Goal: Find contact information: Find contact information

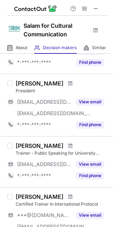
scroll to position [412, 0]
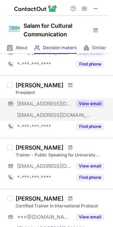
click at [85, 100] on div "View email" at bounding box center [88, 103] width 32 height 11
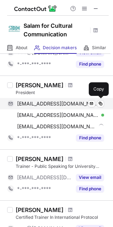
click at [72, 103] on span "zaraujo_lane@cccsorg.com" at bounding box center [58, 104] width 82 height 6
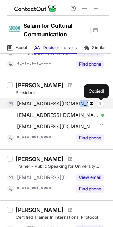
click at [73, 103] on span "zaraujo_lane@cccsorg.com" at bounding box center [58, 104] width 82 height 6
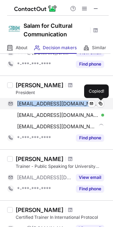
click at [73, 103] on span "zaraujo_lane@cccsorg.com" at bounding box center [58, 104] width 82 height 6
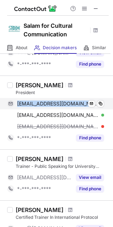
copy span "zaraujo_lane@cccsorg.com"
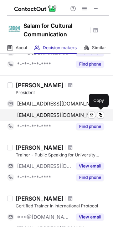
click at [59, 113] on span "zaraujo_lane@embracingculture.com" at bounding box center [58, 115] width 82 height 6
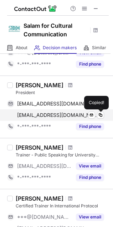
click at [59, 113] on span "zaraujo_lane@embracingculture.com" at bounding box center [58, 115] width 82 height 6
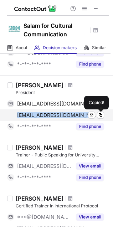
click at [59, 113] on span "zaraujo_lane@embracingculture.com" at bounding box center [58, 115] width 82 height 6
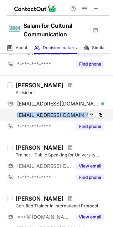
copy span "zaraujo_lane@embracingculture.com"
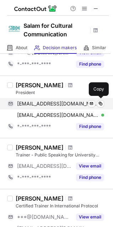
click at [47, 103] on span "zaraujo_lane@cccsorg.com" at bounding box center [58, 104] width 82 height 6
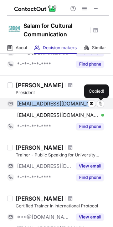
click at [47, 103] on span "zaraujo_lane@cccsorg.com" at bounding box center [58, 104] width 82 height 6
copy span "zaraujo_lane@cccsorg.com"
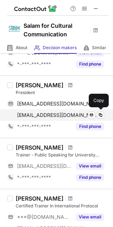
click at [36, 115] on span "zaraujo_lane@embracingculture.com" at bounding box center [58, 115] width 82 height 6
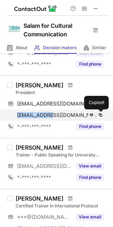
click at [36, 115] on span "zaraujo_lane@embracingculture.com" at bounding box center [58, 115] width 82 height 6
click at [36, 115] on span "[EMAIL_ADDRESS][DOMAIN_NAME]" at bounding box center [58, 115] width 82 height 6
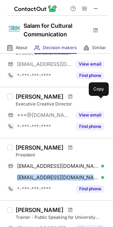
scroll to position [346, 0]
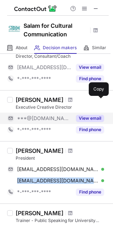
click at [91, 121] on button "View email" at bounding box center [90, 118] width 28 height 7
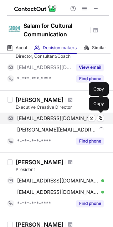
click at [59, 117] on span "[EMAIL_ADDRESS][DOMAIN_NAME]" at bounding box center [58, 118] width 82 height 6
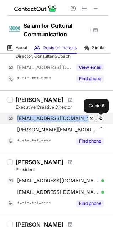
click at [58, 117] on span "[EMAIL_ADDRESS][DOMAIN_NAME]" at bounding box center [58, 118] width 82 height 6
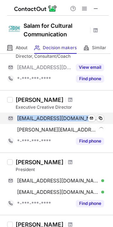
copy span "[EMAIL_ADDRESS][DOMAIN_NAME]"
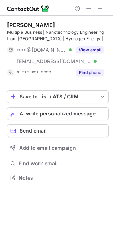
scroll to position [173, 113]
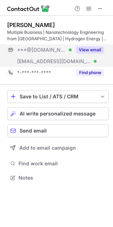
click at [92, 49] on button "View email" at bounding box center [90, 49] width 28 height 7
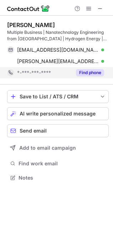
click at [86, 72] on button "Find phone" at bounding box center [90, 72] width 28 height 7
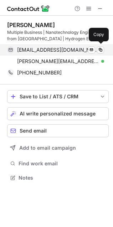
click at [64, 50] on span "[EMAIL_ADDRESS][DOMAIN_NAME]" at bounding box center [58, 50] width 82 height 6
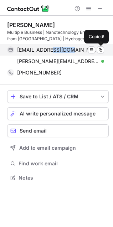
click at [64, 50] on span "sulaimanoth@hotmail.com" at bounding box center [58, 50] width 82 height 6
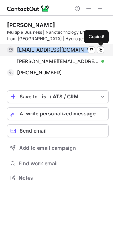
click at [64, 50] on span "sulaimanoth@hotmail.com" at bounding box center [58, 50] width 82 height 6
copy span "sulaimanoth@hotmail.com"
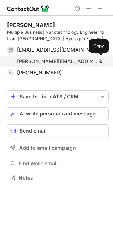
click at [48, 63] on span "sulaiman@intersect.com.sa" at bounding box center [58, 61] width 82 height 6
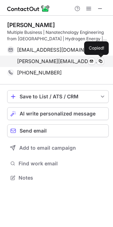
click at [48, 61] on span "sulaiman@intersect.com.sa" at bounding box center [58, 61] width 82 height 6
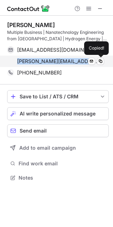
click at [48, 61] on span "sulaiman@intersect.com.sa" at bounding box center [58, 61] width 82 height 6
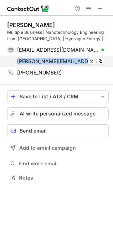
copy span "sulaiman@intersect.com.sa"
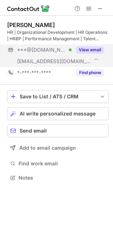
click at [100, 51] on button "View email" at bounding box center [90, 49] width 28 height 7
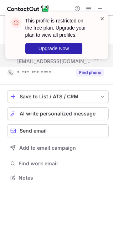
click at [102, 18] on span at bounding box center [103, 18] width 6 height 7
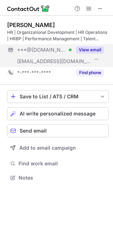
click at [90, 8] on div "This profile is restricted on the free plan. Upgrade your plan to view all prof…" at bounding box center [57, 12] width 114 height 14
click at [90, 8] on span at bounding box center [89, 9] width 6 height 6
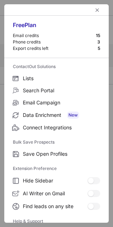
scroll to position [70, 0]
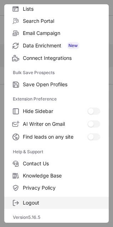
click at [36, 203] on span "Logout" at bounding box center [61, 203] width 77 height 6
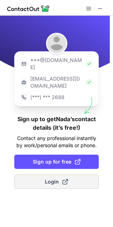
click at [62, 175] on button "Login" at bounding box center [56, 182] width 85 height 14
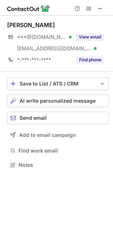
scroll to position [161, 113]
click at [89, 8] on span at bounding box center [89, 9] width 6 height 6
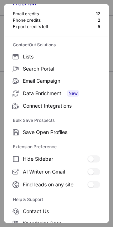
scroll to position [70, 0]
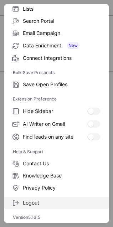
click at [38, 205] on span "Logout" at bounding box center [61, 203] width 77 height 6
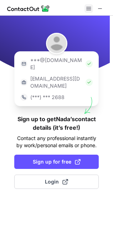
click at [90, 8] on span at bounding box center [89, 9] width 6 height 6
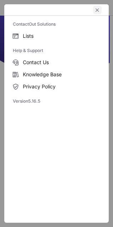
click at [100, 8] on span "left-button" at bounding box center [98, 10] width 6 height 6
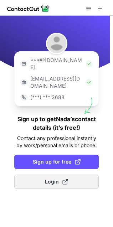
click at [66, 179] on span at bounding box center [65, 182] width 6 height 6
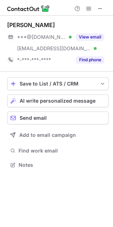
scroll to position [161, 113]
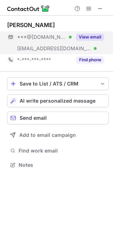
click at [96, 38] on button "View email" at bounding box center [90, 37] width 28 height 7
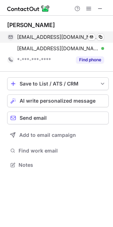
click at [78, 36] on span "nadaalabdullatif@gmail.com" at bounding box center [58, 37] width 82 height 6
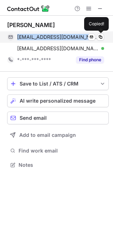
click at [78, 35] on span "nadaalabdullatif@gmail.com" at bounding box center [58, 37] width 82 height 6
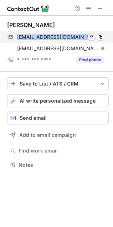
copy span "nadaalabdullatif@gmail.com"
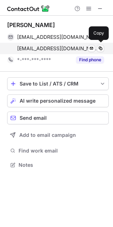
click at [36, 47] on span "nalabdullatif@salam4cc.org" at bounding box center [58, 48] width 82 height 6
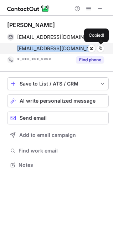
click at [36, 47] on span "nalabdullatif@salam4cc.org" at bounding box center [58, 48] width 82 height 6
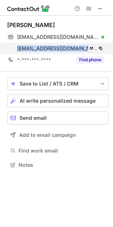
copy span "nalabdullatif@salam4cc.org"
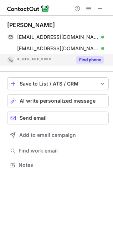
click at [89, 56] on div "Find phone" at bounding box center [88, 59] width 32 height 11
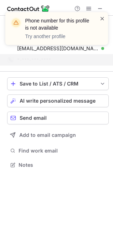
click at [102, 20] on span at bounding box center [103, 18] width 6 height 7
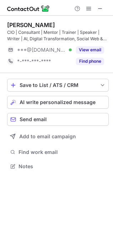
scroll to position [161, 113]
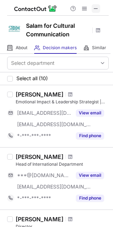
click at [98, 6] on span at bounding box center [96, 9] width 6 height 6
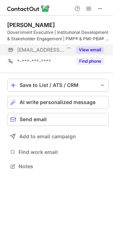
click at [100, 49] on button "View email" at bounding box center [90, 49] width 28 height 7
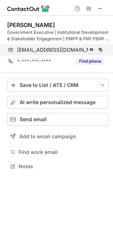
click at [61, 46] on div "abdullah@salam4cc.org Send email Copy" at bounding box center [55, 49] width 97 height 11
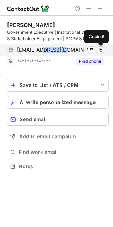
click at [61, 46] on div "abdullah@salam4cc.org Send email Copied!" at bounding box center [55, 49] width 97 height 11
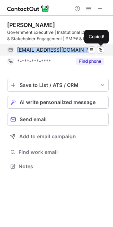
click at [61, 46] on div "abdullah@salam4cc.org Send email Copied!" at bounding box center [55, 49] width 97 height 11
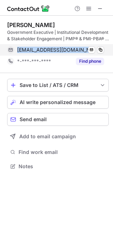
copy span "abdullah@salam4cc.org"
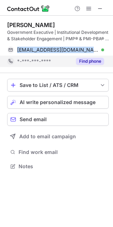
click at [102, 61] on button "Find phone" at bounding box center [90, 61] width 28 height 7
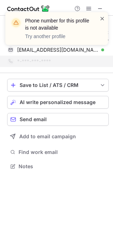
click at [103, 20] on span at bounding box center [103, 18] width 6 height 7
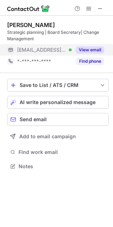
click at [97, 45] on div "View email" at bounding box center [88, 49] width 32 height 11
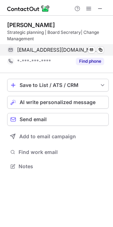
click at [47, 46] on div "malarifi@salam4cc.org Verified Send email Copy" at bounding box center [55, 49] width 97 height 11
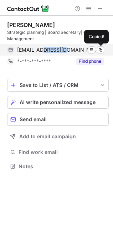
click at [47, 46] on div "malarifi@salam4cc.org Verified Send email Copied!" at bounding box center [55, 49] width 97 height 11
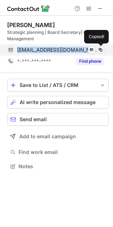
click at [47, 46] on div "malarifi@salam4cc.org Verified Send email Copied!" at bounding box center [55, 49] width 97 height 11
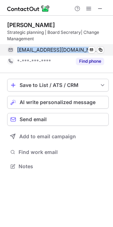
copy span "malarifi@salam4cc.org"
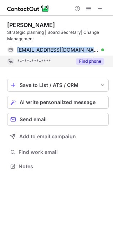
click at [90, 63] on button "Find phone" at bounding box center [90, 61] width 28 height 7
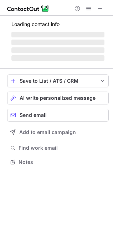
scroll to position [166, 113]
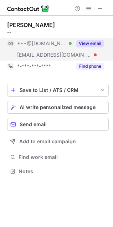
click at [91, 43] on button "View email" at bounding box center [90, 43] width 28 height 7
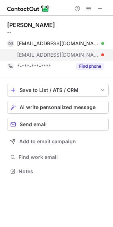
click at [56, 53] on span "fahad@salam4cc.org" at bounding box center [58, 55] width 82 height 6
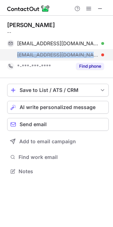
click at [56, 52] on span "fahad@salam4cc.org" at bounding box center [58, 55] width 82 height 6
copy span "fahad@salam4cc.org"
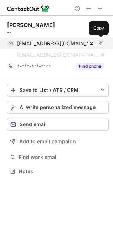
click at [54, 44] on span "[EMAIL_ADDRESS][DOMAIN_NAME]" at bounding box center [58, 43] width 82 height 6
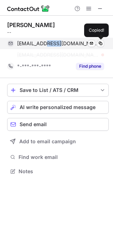
click at [54, 43] on span "[EMAIL_ADDRESS][DOMAIN_NAME]" at bounding box center [58, 43] width 82 height 6
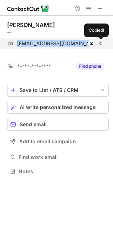
click at [54, 43] on span "[EMAIL_ADDRESS][DOMAIN_NAME]" at bounding box center [58, 43] width 82 height 6
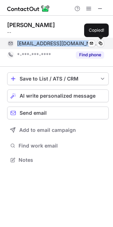
scroll to position [155, 113]
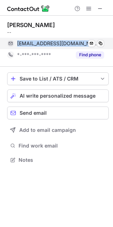
copy span "[EMAIL_ADDRESS][DOMAIN_NAME]"
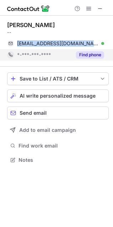
click at [85, 54] on button "Find phone" at bounding box center [90, 54] width 28 height 7
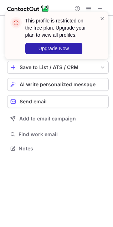
scroll to position [3, 4]
click at [102, 20] on span at bounding box center [103, 18] width 6 height 7
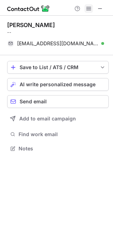
click at [90, 8] on span at bounding box center [89, 9] width 6 height 6
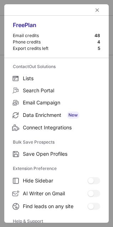
scroll to position [70, 0]
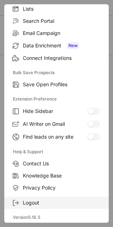
click at [34, 202] on span "Logout" at bounding box center [61, 203] width 77 height 6
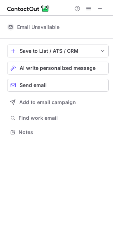
scroll to position [4, 4]
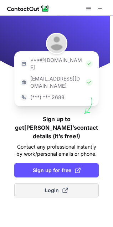
click at [62, 188] on span at bounding box center [65, 191] width 6 height 6
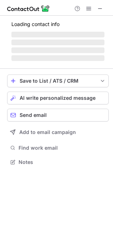
scroll to position [148, 113]
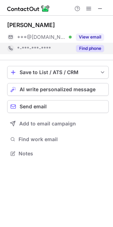
click at [94, 52] on div "Find phone" at bounding box center [88, 48] width 32 height 11
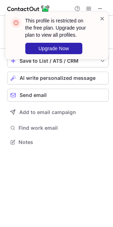
scroll to position [137, 113]
click at [102, 18] on span at bounding box center [103, 18] width 6 height 7
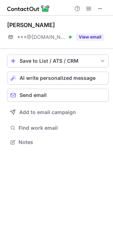
click at [90, 7] on div "This profile is restricted on the free plan. Upgrade your plan to view all prof…" at bounding box center [57, 38] width 114 height 67
click at [89, 8] on span at bounding box center [89, 9] width 6 height 6
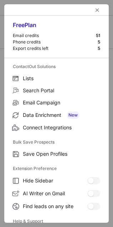
scroll to position [70, 0]
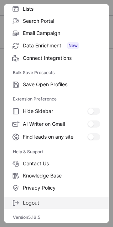
click at [36, 202] on span "Logout" at bounding box center [61, 203] width 77 height 6
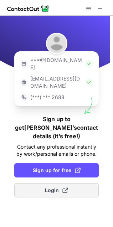
click at [56, 187] on span "Login" at bounding box center [56, 190] width 23 height 7
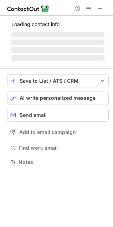
scroll to position [148, 113]
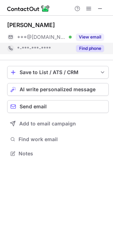
click at [95, 51] on button "Find phone" at bounding box center [90, 48] width 28 height 7
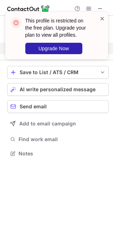
click at [102, 18] on span at bounding box center [103, 18] width 6 height 7
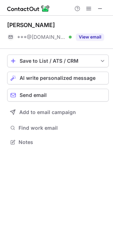
click at [90, 11] on div "This profile is restricted on the free plan. Upgrade your plan to view all prof…" at bounding box center [57, 38] width 114 height 67
click at [90, 10] on span at bounding box center [89, 9] width 6 height 6
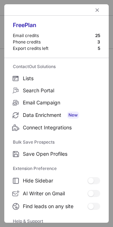
scroll to position [70, 0]
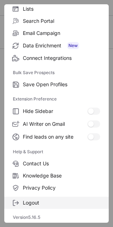
click at [36, 205] on span "Logout" at bounding box center [61, 203] width 77 height 6
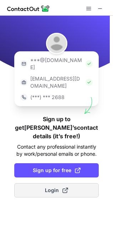
click at [65, 188] on span at bounding box center [65, 191] width 6 height 6
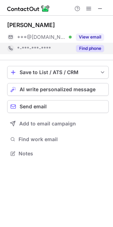
scroll to position [148, 113]
click at [90, 49] on button "Find phone" at bounding box center [90, 48] width 28 height 7
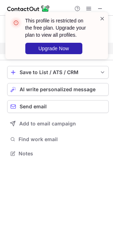
click at [104, 17] on span at bounding box center [103, 18] width 6 height 7
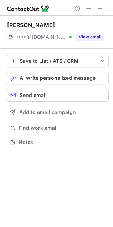
scroll to position [137, 113]
click at [90, 8] on span at bounding box center [89, 9] width 6 height 6
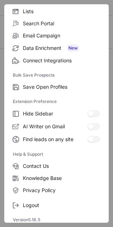
scroll to position [70, 0]
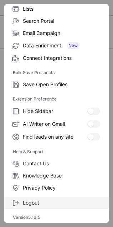
click at [28, 202] on span "Logout" at bounding box center [61, 203] width 77 height 6
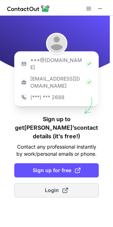
click at [49, 187] on span "Login" at bounding box center [56, 190] width 23 height 7
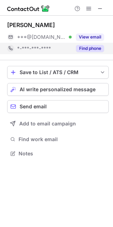
scroll to position [148, 113]
click at [93, 52] on button "Find phone" at bounding box center [90, 48] width 28 height 7
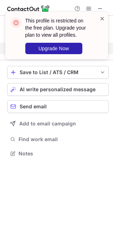
click at [102, 18] on span at bounding box center [103, 18] width 6 height 7
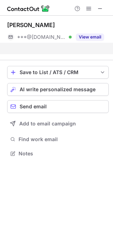
scroll to position [137, 113]
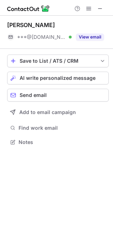
click at [90, 8] on div "This profile is restricted on the free plan. Upgrade your plan to view all prof…" at bounding box center [57, 12] width 114 height 14
click at [90, 8] on span at bounding box center [89, 9] width 6 height 6
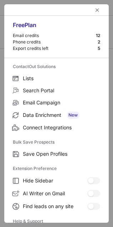
scroll to position [70, 0]
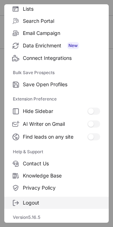
click at [29, 203] on span "Logout" at bounding box center [61, 203] width 77 height 6
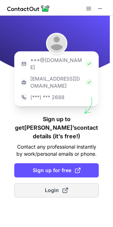
click at [55, 183] on button "Login" at bounding box center [56, 190] width 85 height 14
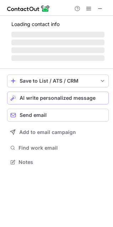
scroll to position [148, 113]
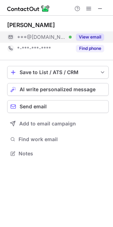
click at [95, 35] on button "View email" at bounding box center [90, 37] width 28 height 7
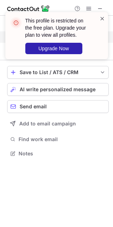
click at [100, 18] on span at bounding box center [103, 18] width 6 height 7
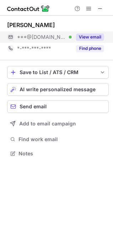
click at [93, 46] on div "This profile is restricted on the free plan. Upgrade your plan to view all prof…" at bounding box center [56, 113] width 113 height 227
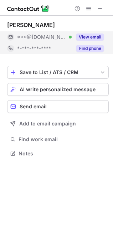
click at [94, 48] on button "Find phone" at bounding box center [90, 48] width 28 height 7
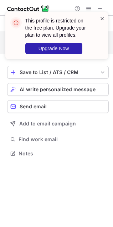
click at [103, 18] on span at bounding box center [103, 18] width 6 height 7
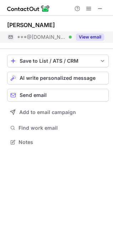
scroll to position [137, 113]
click at [91, 8] on span at bounding box center [89, 9] width 6 height 6
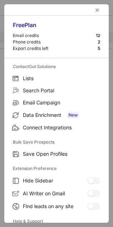
drag, startPoint x: 103, startPoint y: 36, endPoint x: 109, endPoint y: 83, distance: 47.7
click at [109, 83] on div "Free Plan Email credits 12 Phone credits 2 Export credits left 5 ContactOut Sol…" at bounding box center [56, 113] width 105 height 219
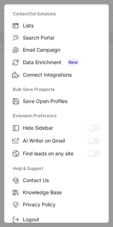
scroll to position [70, 0]
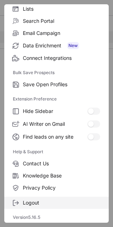
click at [32, 202] on span "Logout" at bounding box center [61, 203] width 77 height 6
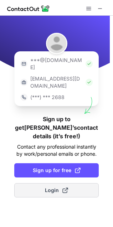
click at [63, 188] on span at bounding box center [65, 191] width 6 height 6
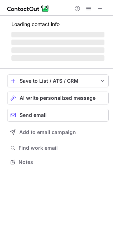
scroll to position [148, 113]
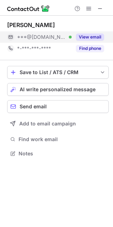
click at [90, 35] on button "View email" at bounding box center [90, 37] width 28 height 7
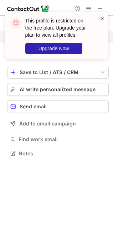
click at [104, 18] on span at bounding box center [103, 18] width 6 height 7
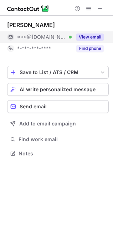
click at [91, 50] on div "This profile is restricted on the free plan. Upgrade your plan to view all prof…" at bounding box center [61, 35] width 72 height 37
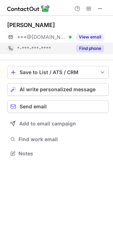
click at [95, 54] on div "Find phone" at bounding box center [88, 48] width 32 height 11
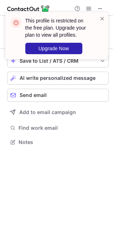
scroll to position [137, 113]
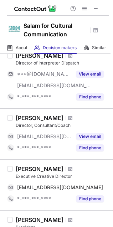
scroll to position [279, 0]
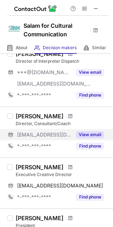
click at [96, 131] on button "View email" at bounding box center [90, 134] width 28 height 7
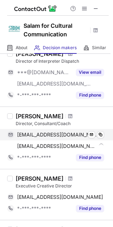
click at [56, 134] on span "yokonish@sbcglobal.net" at bounding box center [58, 135] width 82 height 6
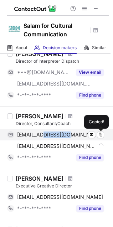
click at [56, 134] on span "yokonish@sbcglobal.net" at bounding box center [58, 135] width 82 height 6
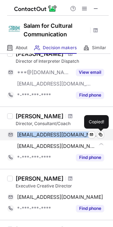
click at [56, 134] on span "yokonish@sbcglobal.net" at bounding box center [58, 135] width 82 height 6
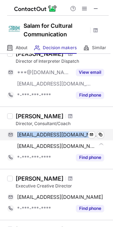
copy span "yokonish@sbcglobal.net"
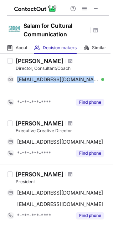
scroll to position [336, 0]
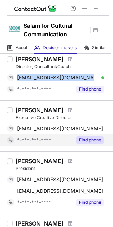
click at [88, 142] on button "Find phone" at bounding box center [90, 140] width 28 height 7
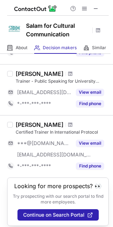
scroll to position [484, 0]
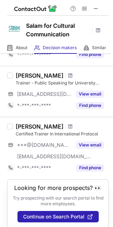
click at [95, 123] on div "Waleed Huzaim Certified Trainer In International Protocol ***@hotmail.com ***@m…" at bounding box center [56, 148] width 113 height 62
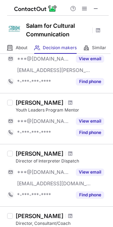
scroll to position [174, 0]
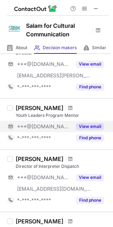
click at [91, 124] on button "View email" at bounding box center [90, 126] width 28 height 7
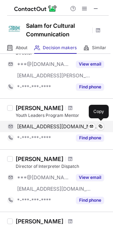
click at [52, 127] on span "[EMAIL_ADDRESS][DOMAIN_NAME]" at bounding box center [58, 126] width 82 height 6
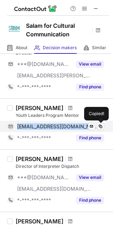
click at [52, 127] on span "[EMAIL_ADDRESS][DOMAIN_NAME]" at bounding box center [58, 126] width 82 height 6
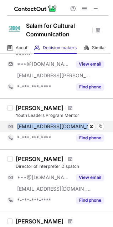
copy span "[EMAIL_ADDRESS][DOMAIN_NAME]"
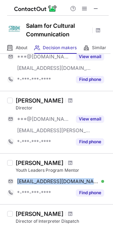
scroll to position [113, 0]
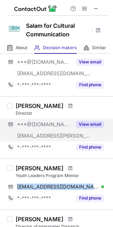
click at [87, 125] on button "View email" at bounding box center [90, 124] width 28 height 7
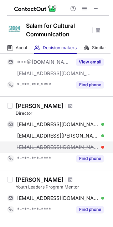
click at [46, 144] on span "iris@salam4cc.org" at bounding box center [58, 147] width 82 height 6
click at [45, 144] on span "iris@salam4cc.org" at bounding box center [58, 147] width 82 height 6
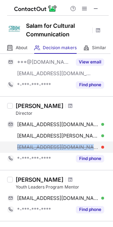
click at [45, 144] on span "iris@salam4cc.org" at bounding box center [58, 147] width 82 height 6
copy span "iris@salam4cc.org"
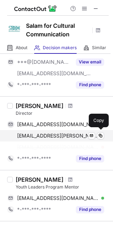
click at [43, 134] on span "[EMAIL_ADDRESS][PERSON_NAME][DOMAIN_NAME]" at bounding box center [58, 136] width 82 height 6
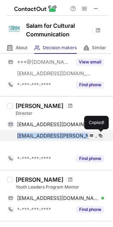
click at [43, 134] on span "[EMAIL_ADDRESS][PERSON_NAME][DOMAIN_NAME]" at bounding box center [58, 136] width 82 height 6
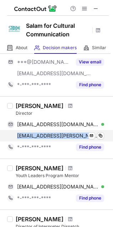
copy span "[EMAIL_ADDRESS][PERSON_NAME][DOMAIN_NAME]"
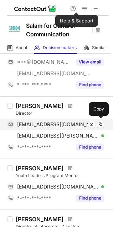
click at [45, 125] on span "[EMAIL_ADDRESS][DOMAIN_NAME]" at bounding box center [58, 124] width 82 height 6
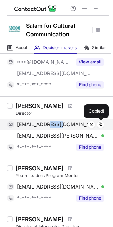
click at [45, 125] on span "[EMAIL_ADDRESS][DOMAIN_NAME]" at bounding box center [58, 124] width 82 height 6
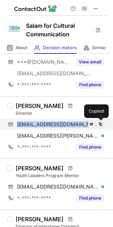
click at [45, 125] on span "[EMAIL_ADDRESS][DOMAIN_NAME]" at bounding box center [58, 124] width 82 height 6
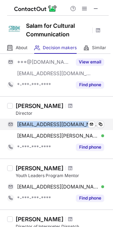
copy span "[EMAIL_ADDRESS][DOMAIN_NAME]"
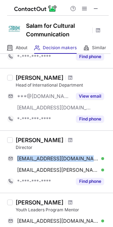
scroll to position [72, 0]
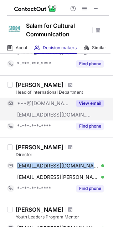
click at [81, 102] on button "View email" at bounding box center [90, 103] width 28 height 7
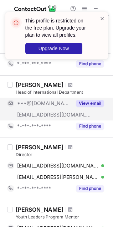
click at [104, 13] on div "This profile is restricted on the free plan. Upgrade your plan to view all prof…" at bounding box center [56, 35] width 103 height 47
click at [102, 18] on span at bounding box center [103, 18] width 6 height 7
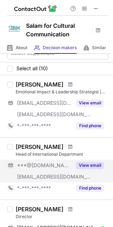
scroll to position [12, 0]
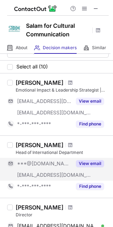
click at [86, 162] on button "View email" at bounding box center [90, 163] width 28 height 7
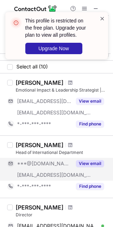
click at [102, 15] on span at bounding box center [103, 18] width 6 height 7
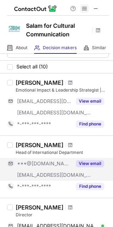
click at [84, 7] on span at bounding box center [85, 9] width 6 height 6
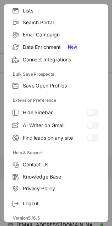
scroll to position [70, 0]
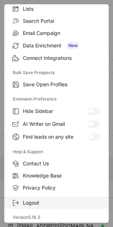
click at [44, 200] on span "Logout" at bounding box center [61, 203] width 77 height 6
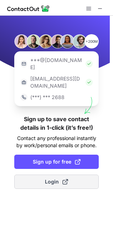
click at [75, 175] on button "Login" at bounding box center [56, 182] width 85 height 14
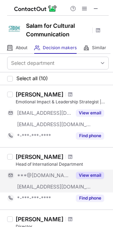
click at [85, 175] on button "View email" at bounding box center [90, 175] width 28 height 7
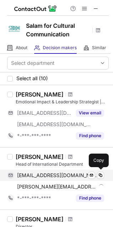
click at [68, 176] on span "benjaminleong92@gmail.com" at bounding box center [58, 175] width 82 height 6
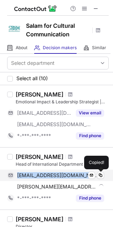
click at [68, 176] on span "benjaminleong92@gmail.com" at bounding box center [58, 175] width 82 height 6
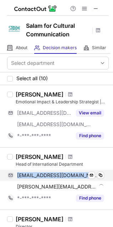
copy span "benjaminleong92@gmail.com"
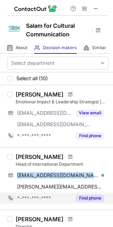
click at [90, 199] on button "Find phone" at bounding box center [90, 198] width 28 height 7
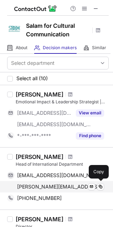
click at [60, 183] on div "benjamin@salam4cc.org Send email Copy" at bounding box center [55, 186] width 97 height 11
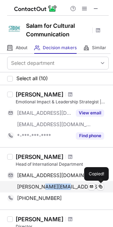
click at [60, 183] on div "benjamin@salam4cc.org Send email Copied!" at bounding box center [55, 186] width 97 height 11
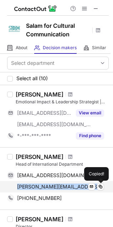
click at [60, 183] on div "benjamin@salam4cc.org Send email Copied!" at bounding box center [55, 186] width 97 height 11
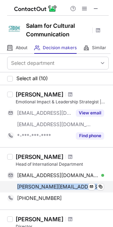
copy span "benjamin@salam4cc.org"
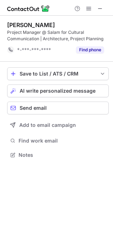
scroll to position [4, 4]
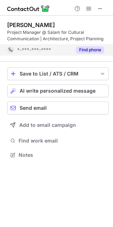
click at [97, 49] on button "Find phone" at bounding box center [90, 49] width 28 height 7
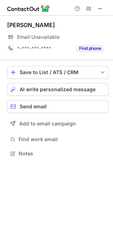
scroll to position [148, 113]
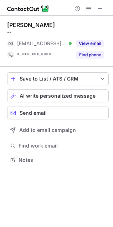
scroll to position [155, 113]
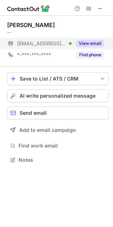
click at [90, 45] on button "View email" at bounding box center [90, 43] width 28 height 7
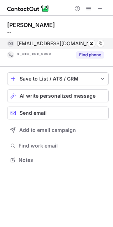
click at [68, 40] on span "malsayed@salam4cc.org" at bounding box center [58, 43] width 82 height 6
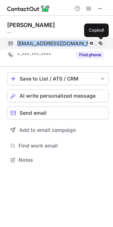
click at [68, 40] on span "malsayed@salam4cc.org" at bounding box center [58, 43] width 82 height 6
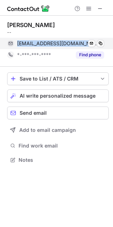
copy span "malsayed@salam4cc.org"
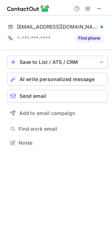
scroll to position [139, 113]
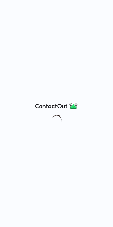
drag, startPoint x: 22, startPoint y: 15, endPoint x: 26, endPoint y: 11, distance: 4.8
click at [22, 15] on div at bounding box center [56, 113] width 113 height 227
click at [55, 2] on div at bounding box center [56, 113] width 113 height 227
click at [65, 150] on div at bounding box center [56, 113] width 113 height 227
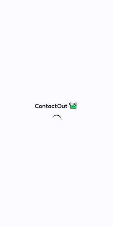
click at [65, 149] on div at bounding box center [56, 113] width 113 height 227
click at [73, 23] on div at bounding box center [56, 113] width 113 height 227
click at [73, 22] on div at bounding box center [56, 113] width 113 height 227
drag, startPoint x: 73, startPoint y: 22, endPoint x: 49, endPoint y: 34, distance: 26.3
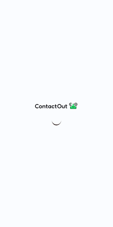
click at [73, 22] on div at bounding box center [56, 113] width 113 height 227
